Goal: Information Seeking & Learning: Learn about a topic

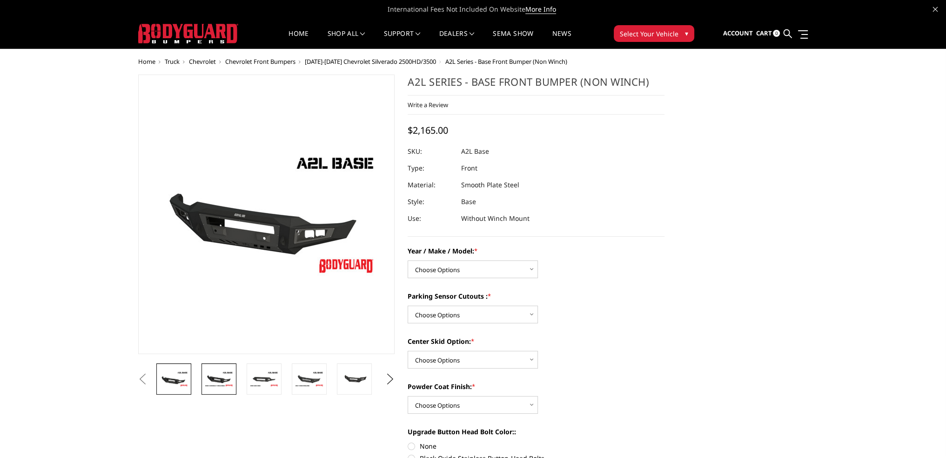
click at [223, 381] on img at bounding box center [218, 378] width 29 height 16
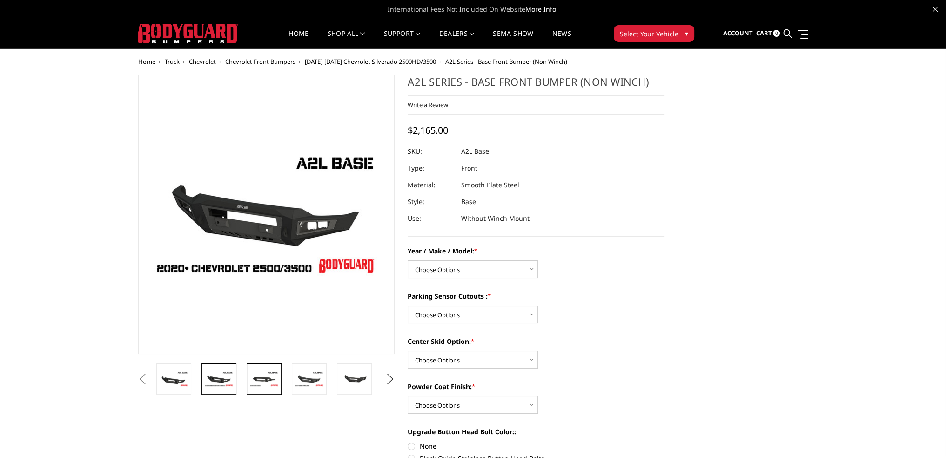
click at [275, 379] on img at bounding box center [263, 378] width 29 height 16
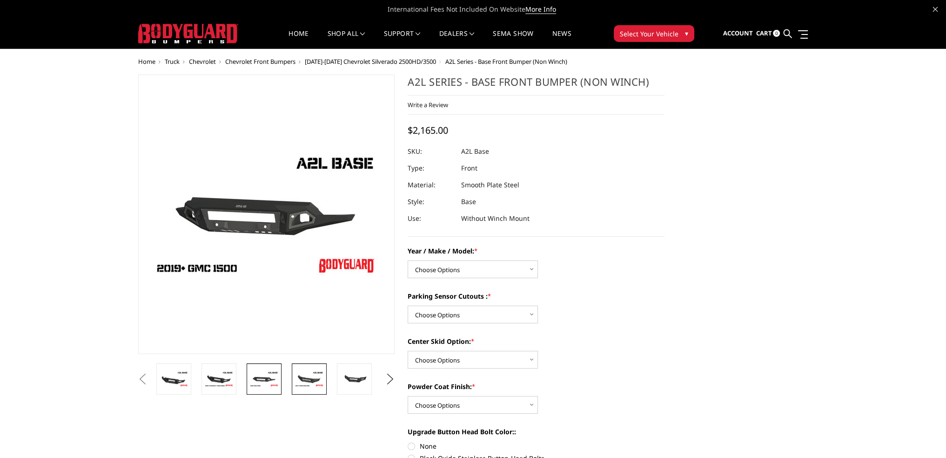
click at [302, 378] on img at bounding box center [309, 378] width 29 height 16
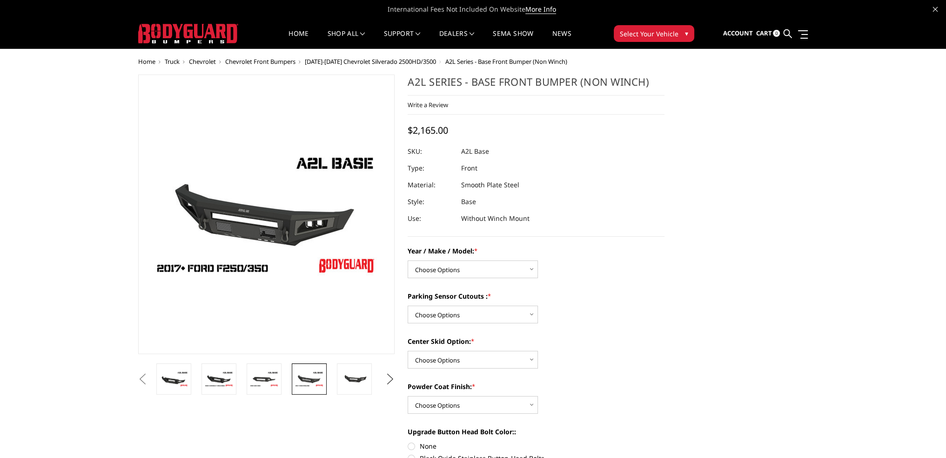
click at [392, 379] on button "Next" at bounding box center [390, 379] width 14 height 14
click at [303, 379] on img at bounding box center [309, 379] width 29 height 20
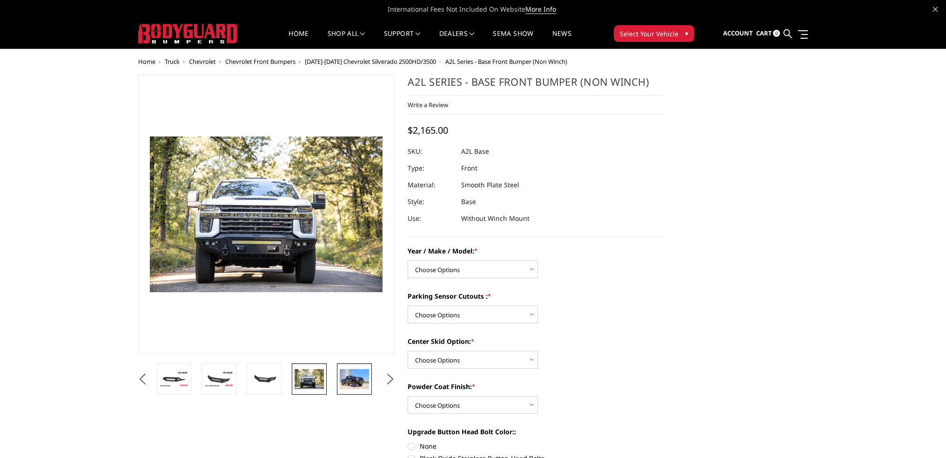
click at [360, 378] on img at bounding box center [354, 379] width 29 height 20
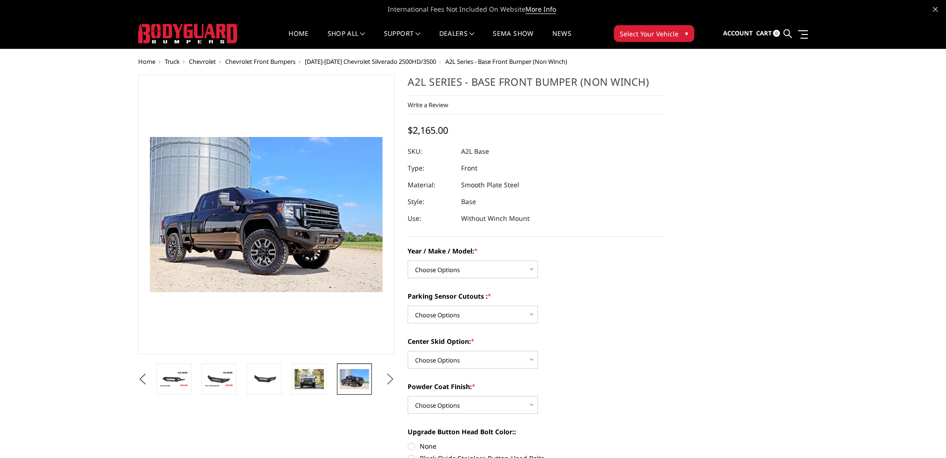
click at [392, 380] on button "Next" at bounding box center [390, 379] width 14 height 14
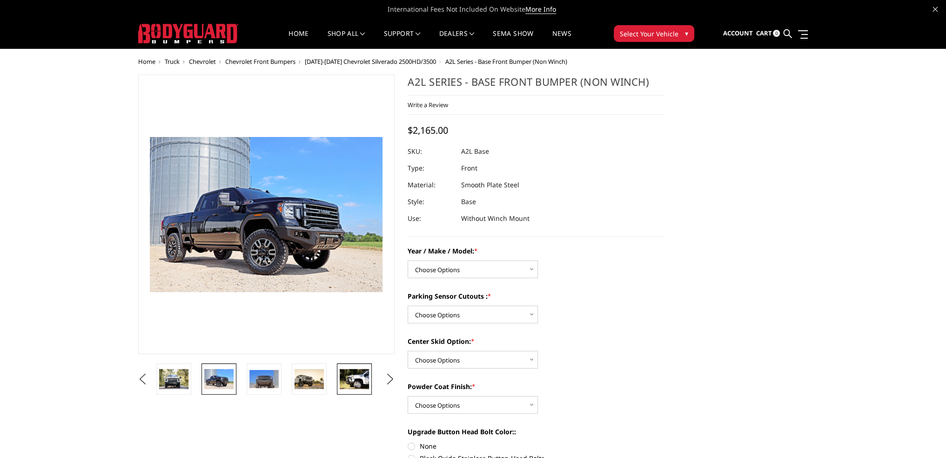
click at [341, 379] on img at bounding box center [354, 379] width 29 height 20
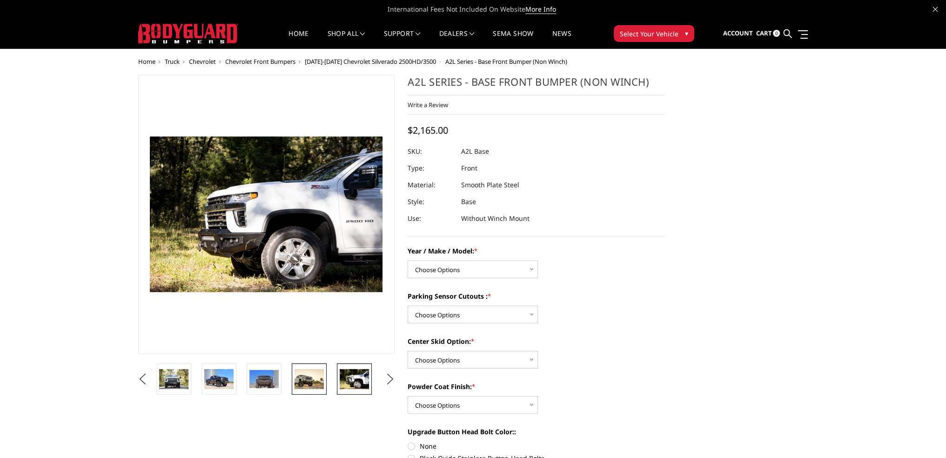
click at [310, 378] on img at bounding box center [309, 379] width 29 height 20
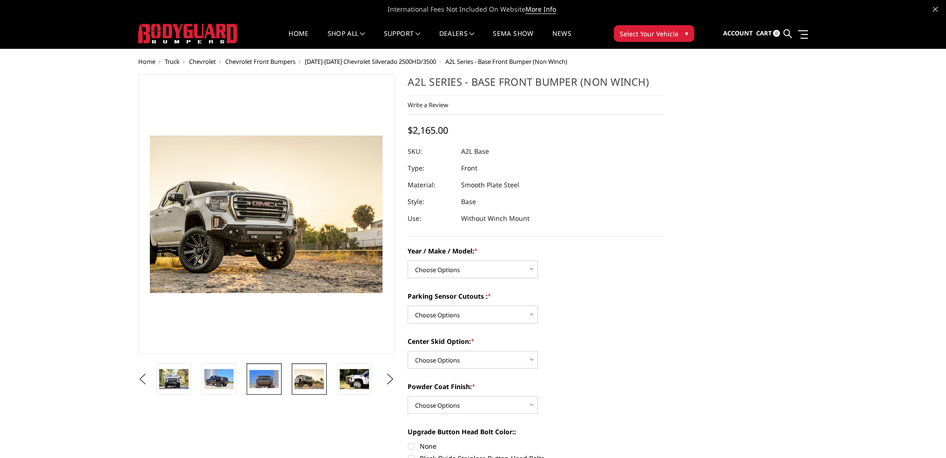
click at [266, 379] on img at bounding box center [263, 379] width 29 height 19
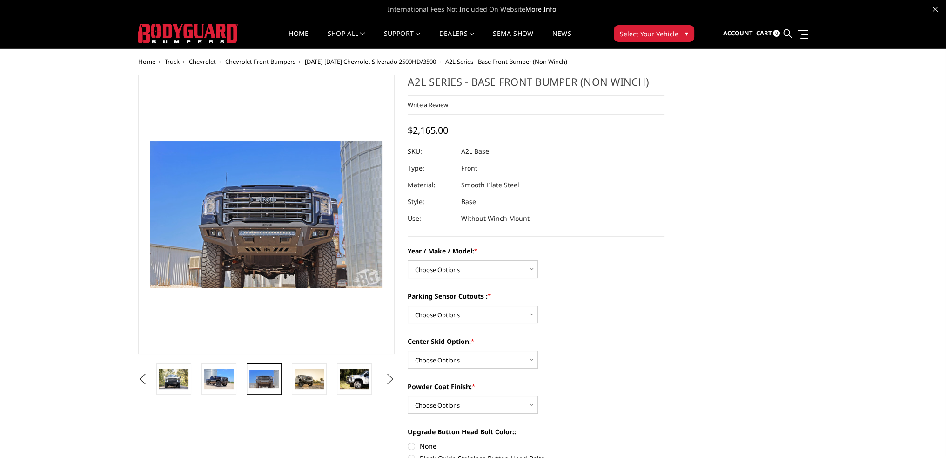
click at [387, 381] on button "Next" at bounding box center [390, 379] width 14 height 14
click at [388, 381] on button "Next" at bounding box center [390, 379] width 14 height 14
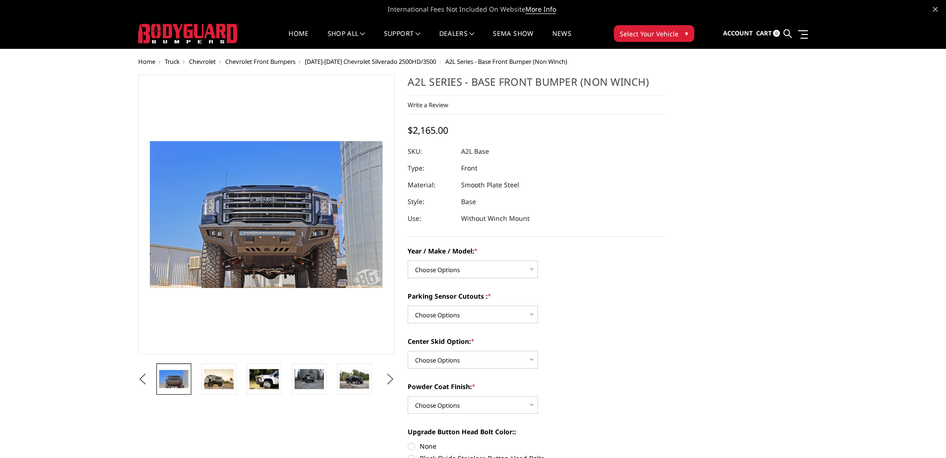
click at [388, 381] on button "Next" at bounding box center [390, 379] width 14 height 14
